Goal: Check status

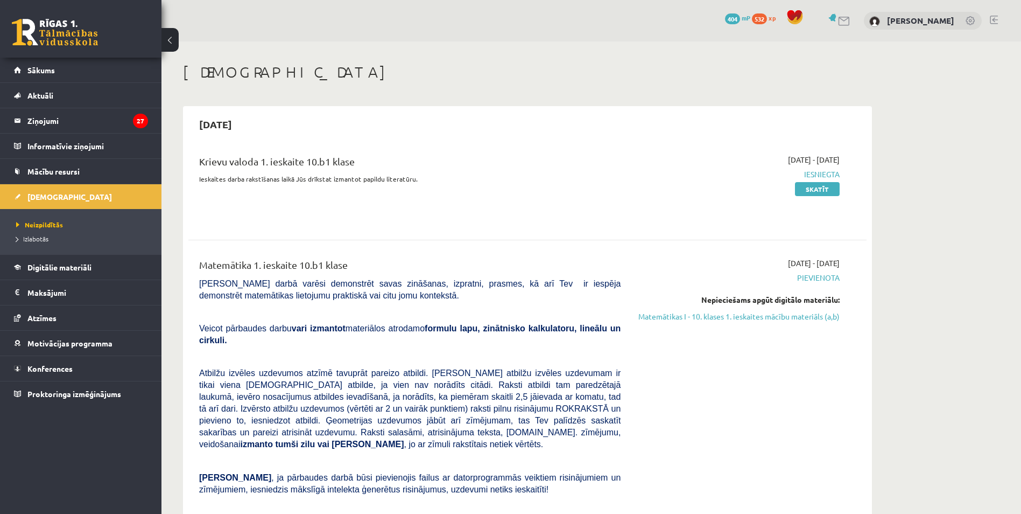
scroll to position [646, 0]
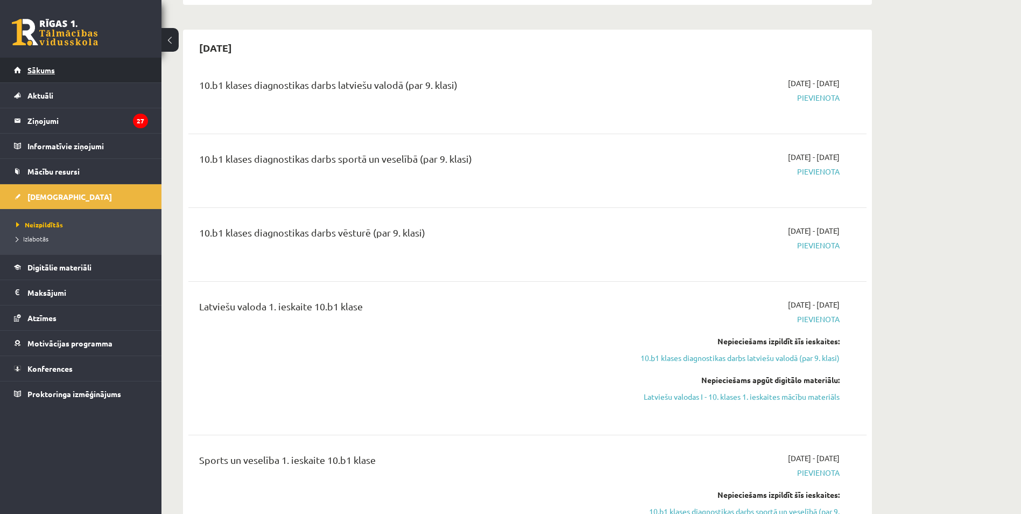
click at [40, 70] on span "Sākums" at bounding box center [40, 70] width 27 height 10
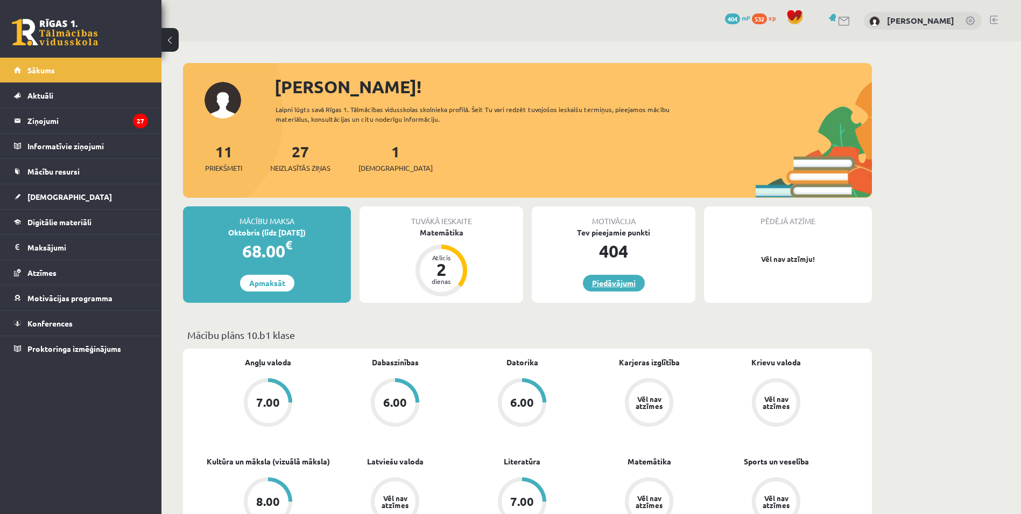
click at [621, 280] on link "Piedāvājumi" at bounding box center [614, 283] width 62 height 17
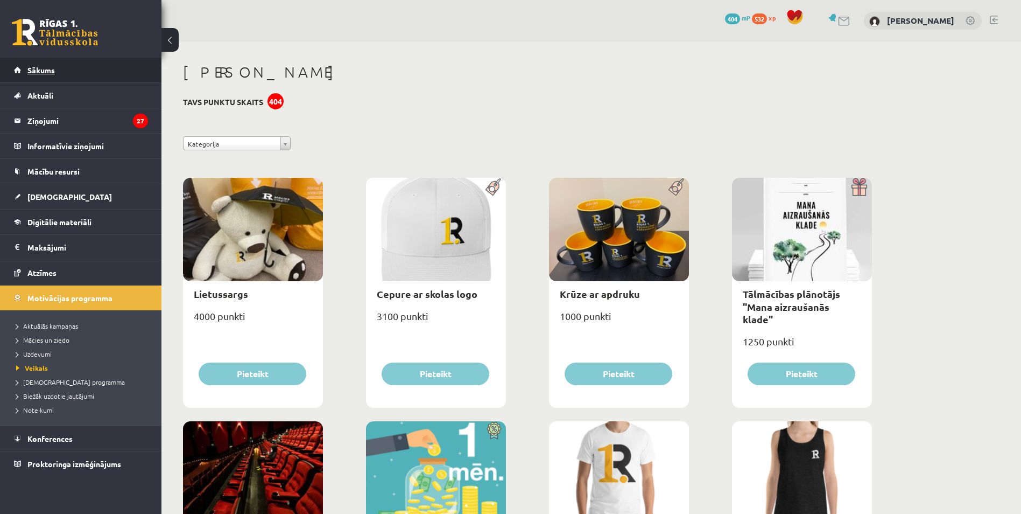
click at [34, 68] on span "Sākums" at bounding box center [40, 70] width 27 height 10
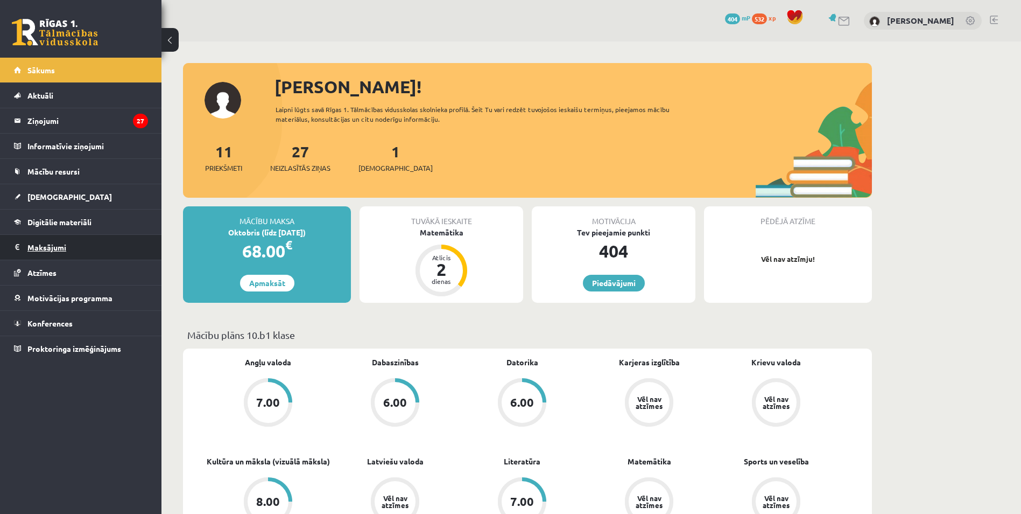
click at [51, 247] on legend "Maksājumi 0" at bounding box center [87, 247] width 121 height 25
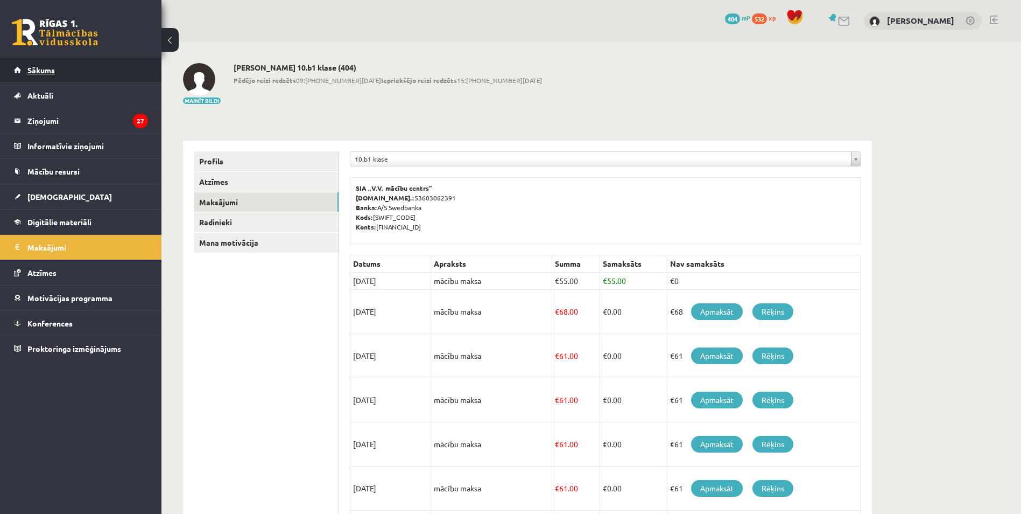
click at [39, 68] on span "Sākums" at bounding box center [40, 70] width 27 height 10
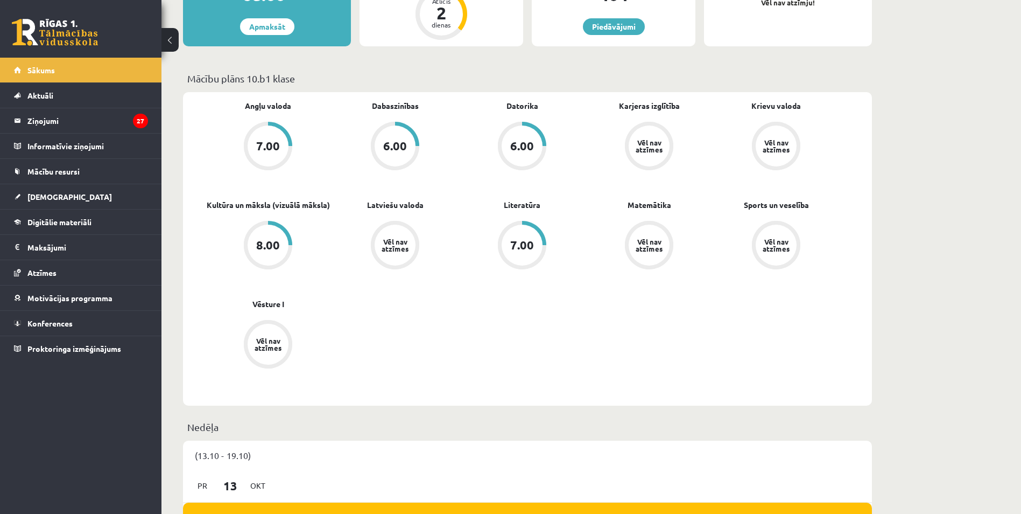
scroll to position [54, 0]
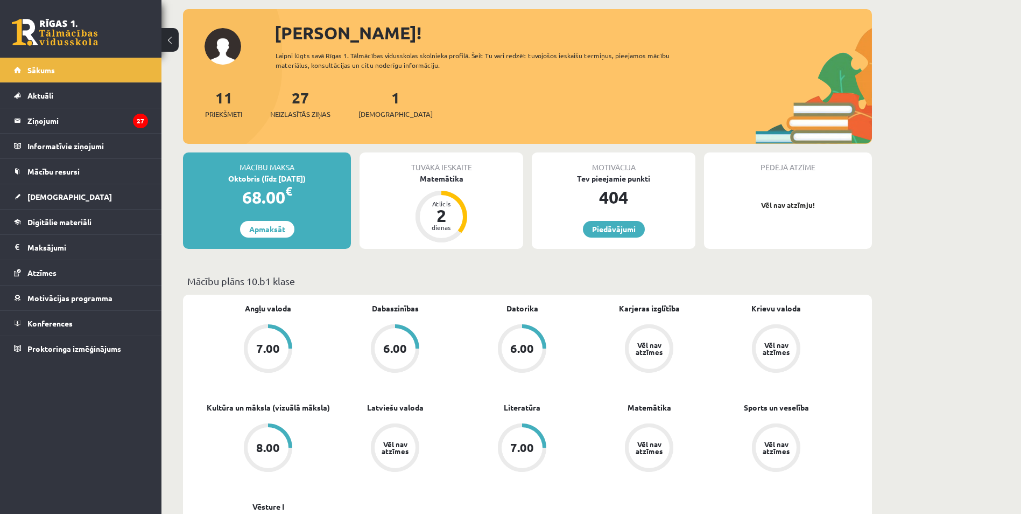
click at [646, 344] on div "Vēl nav atzīmes" at bounding box center [649, 348] width 30 height 14
